Goal: Information Seeking & Learning: Find specific fact

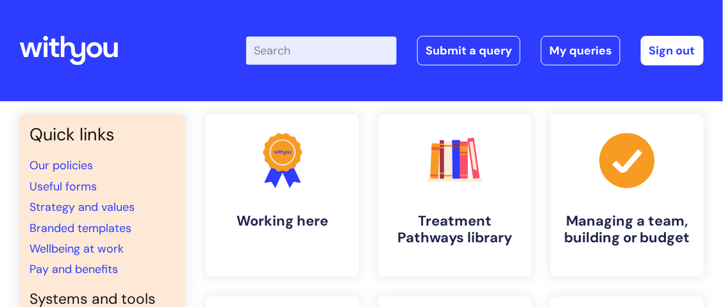
click at [274, 49] on input "Enter your search term here..." at bounding box center [321, 51] width 151 height 28
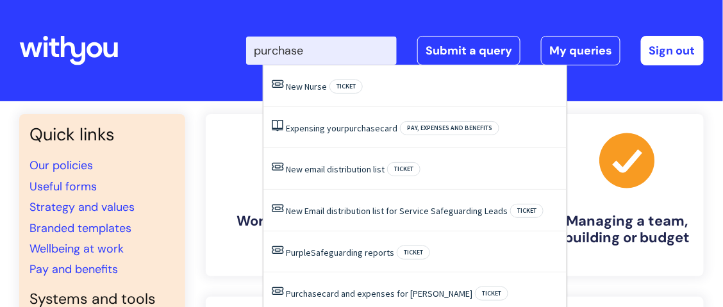
type input "purchase"
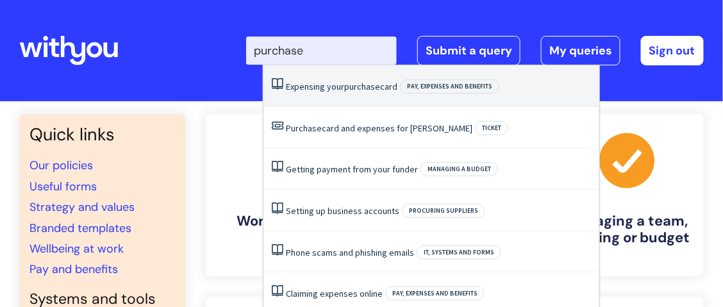
click at [339, 83] on link "Expensing your purchase card" at bounding box center [342, 87] width 112 height 12
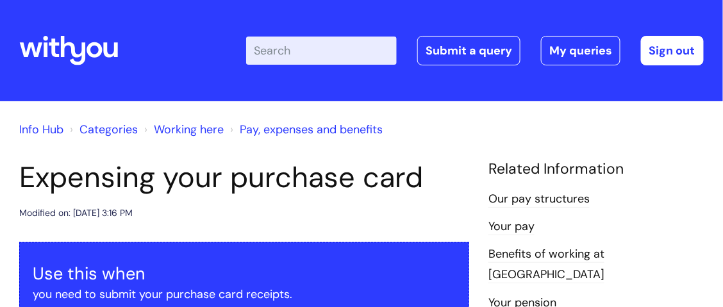
click at [273, 47] on input "Enter your search term here..." at bounding box center [321, 51] width 151 height 28
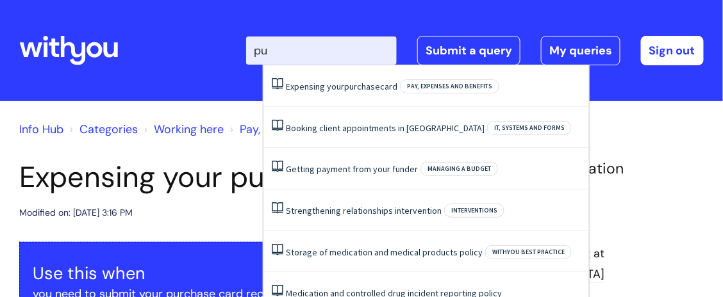
type input "p"
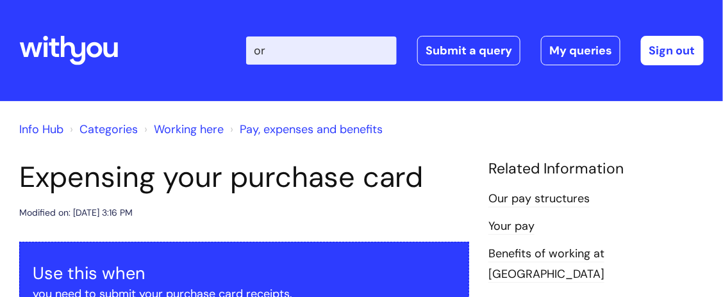
type input "o"
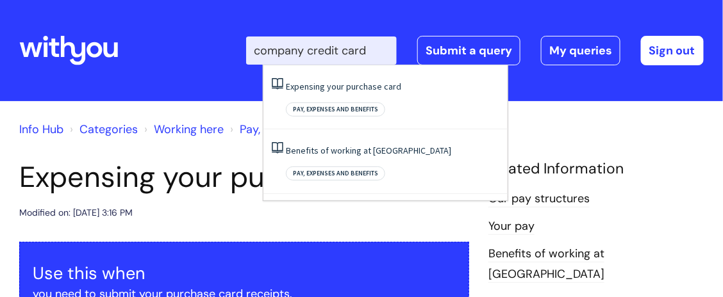
type input "company credit card"
click button "Search" at bounding box center [0, 0] width 0 height 0
